Goal: Task Accomplishment & Management: Manage account settings

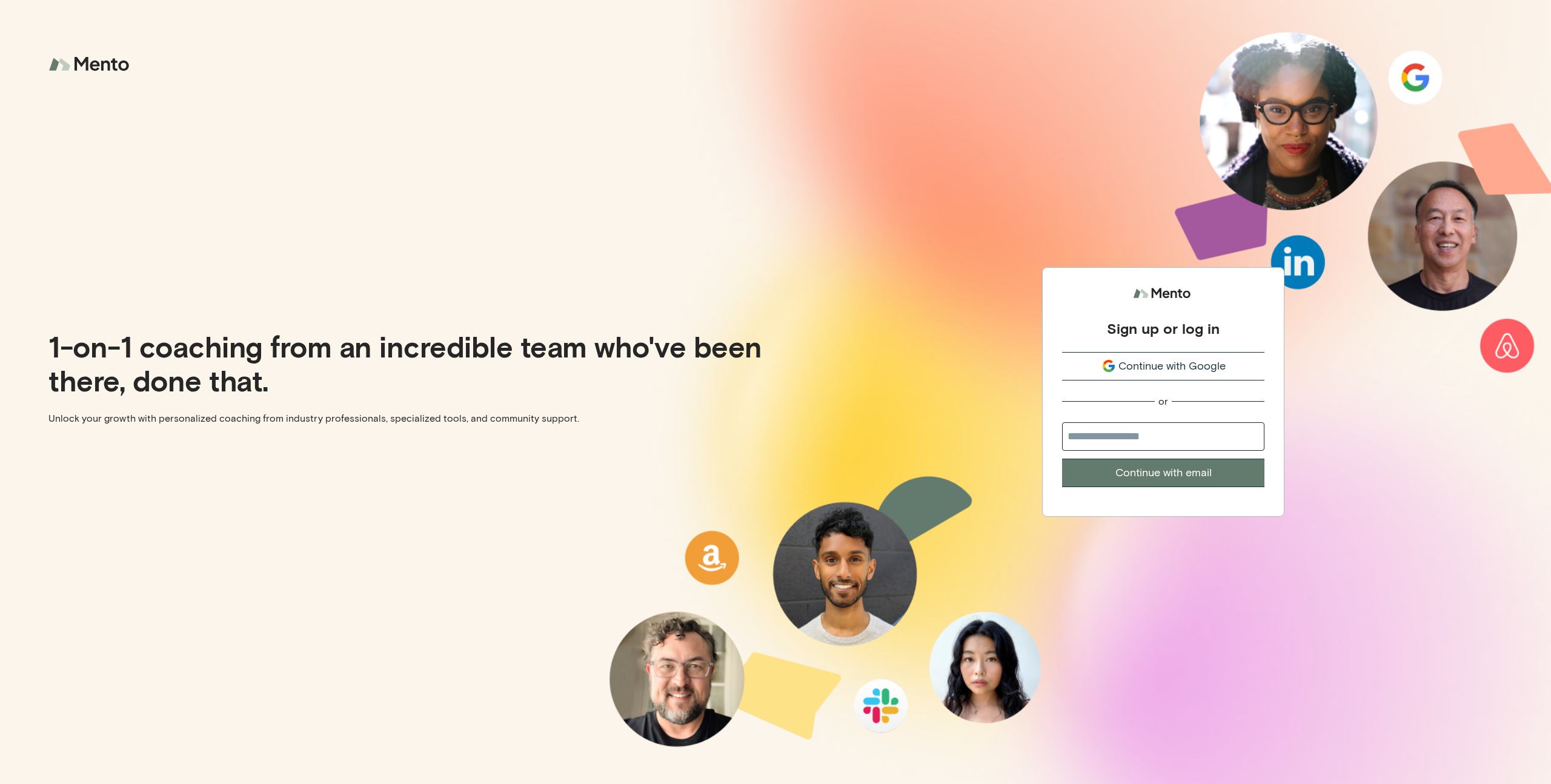
click at [1130, 433] on input "email" at bounding box center [1164, 437] width 203 height 28
type input "**********"
click at [1062, 458] on button "Continue with email" at bounding box center [1164, 472] width 203 height 28
